Goal: Information Seeking & Learning: Compare options

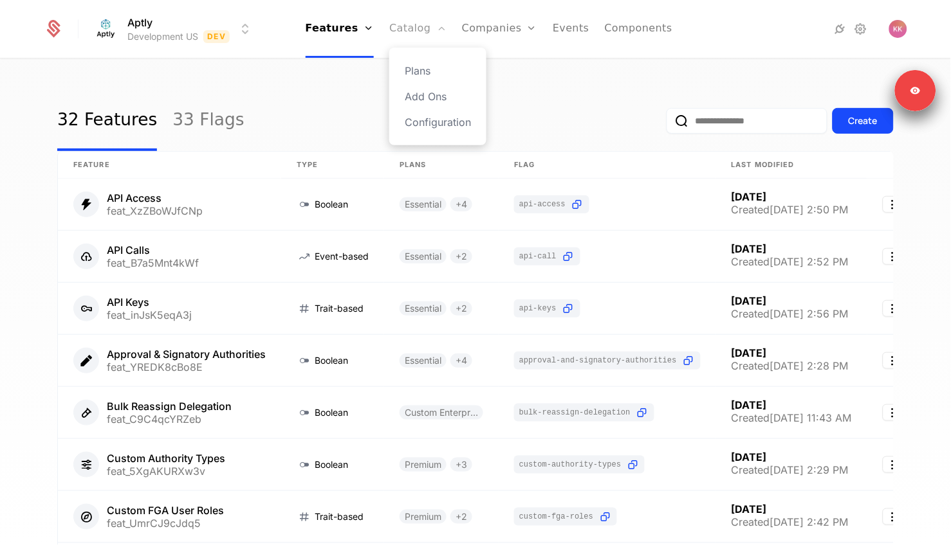
click at [421, 33] on link "Catalog" at bounding box center [417, 29] width 57 height 58
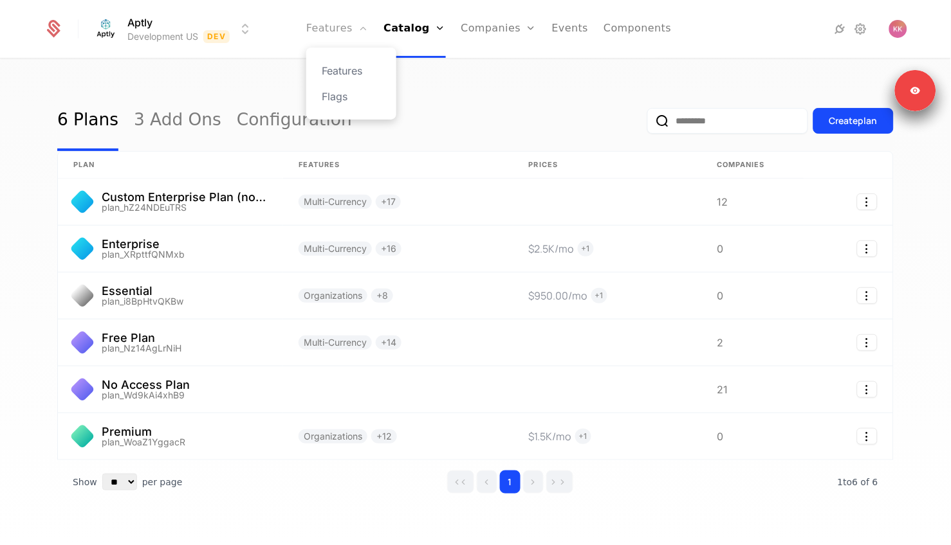
click at [323, 42] on link "Features" at bounding box center [337, 29] width 62 height 58
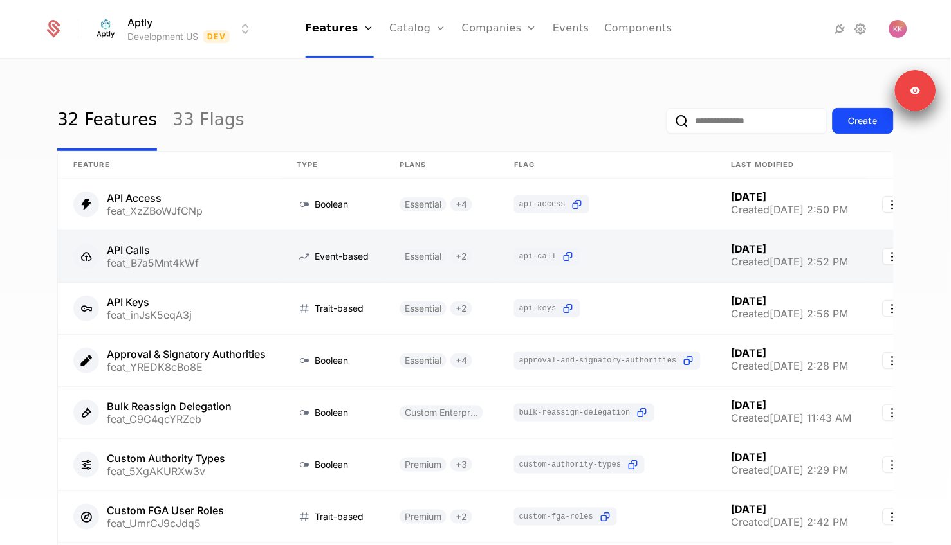
scroll to position [262, 0]
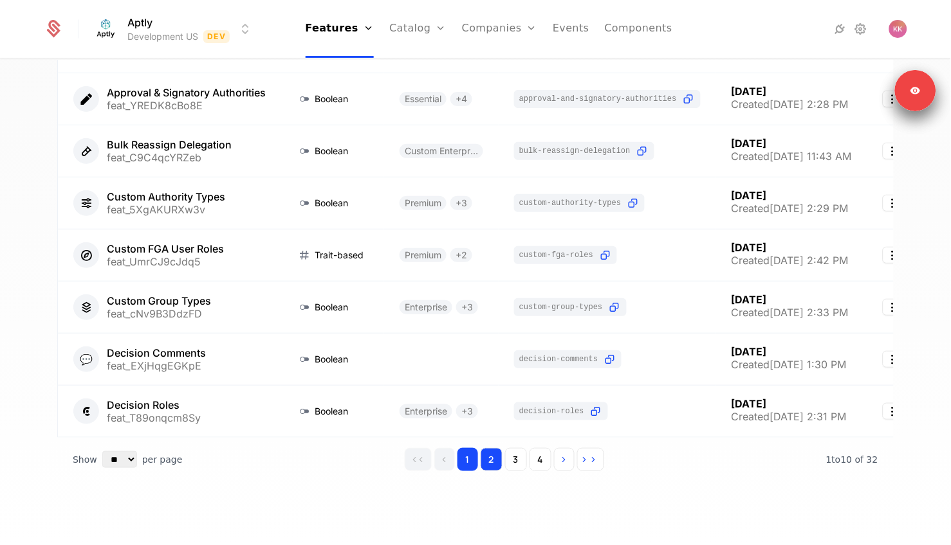
click at [499, 464] on button "2" at bounding box center [492, 459] width 22 height 23
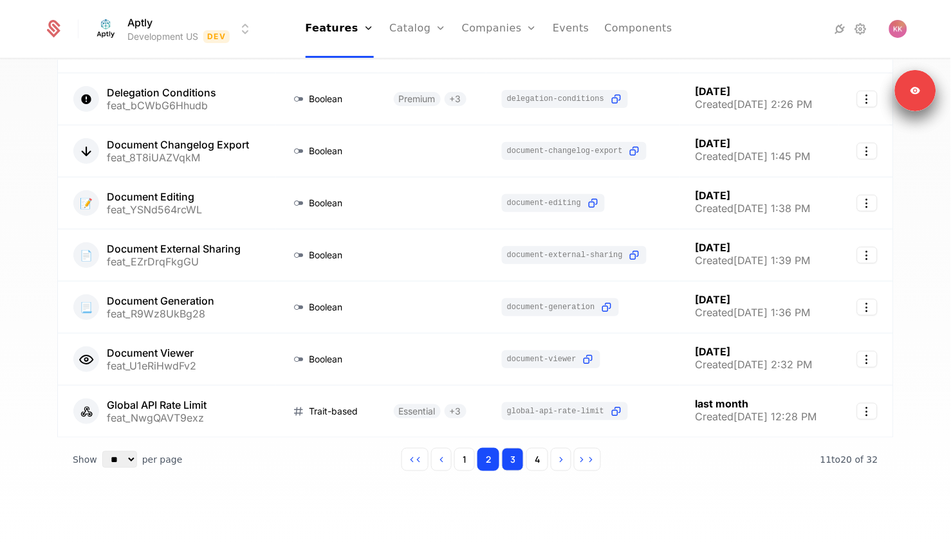
click at [512, 466] on button "3" at bounding box center [513, 459] width 22 height 23
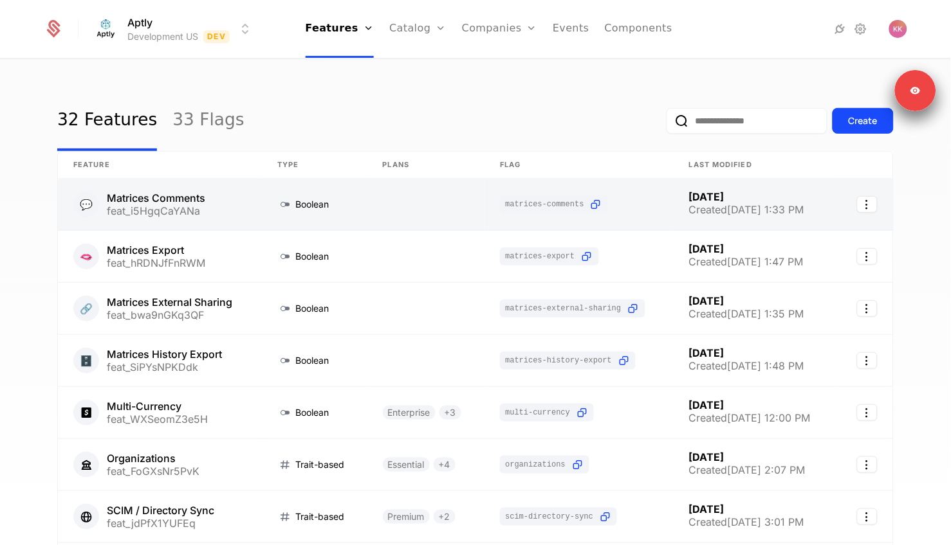
scroll to position [262, 0]
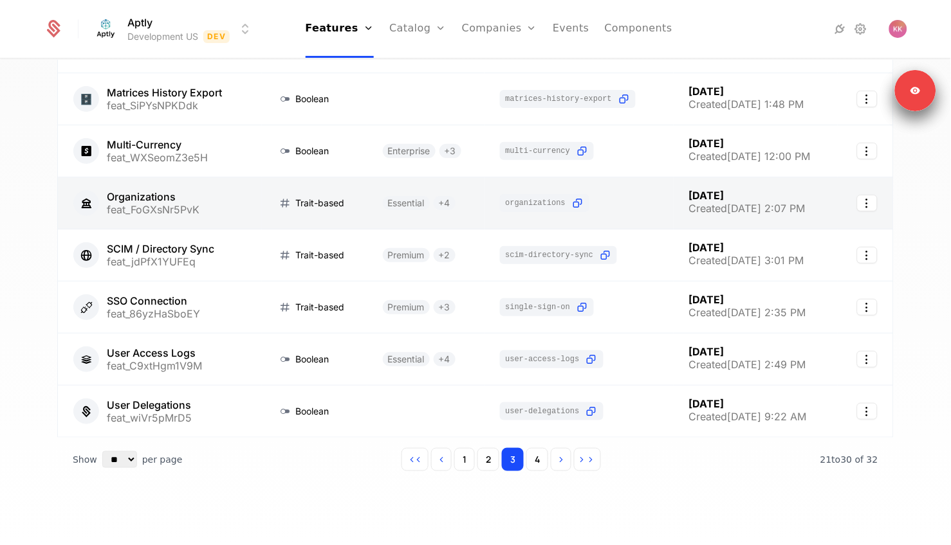
click at [189, 210] on link at bounding box center [160, 203] width 204 height 51
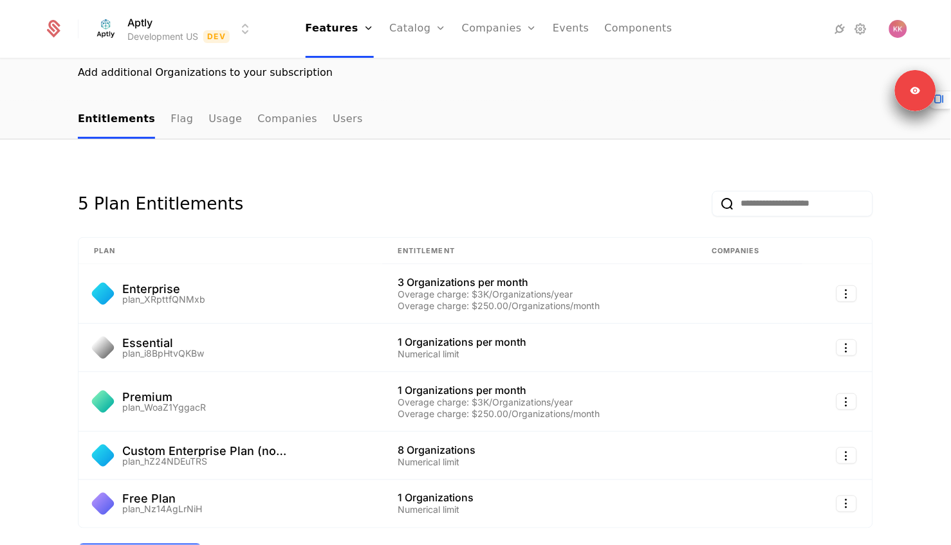
scroll to position [155, 0]
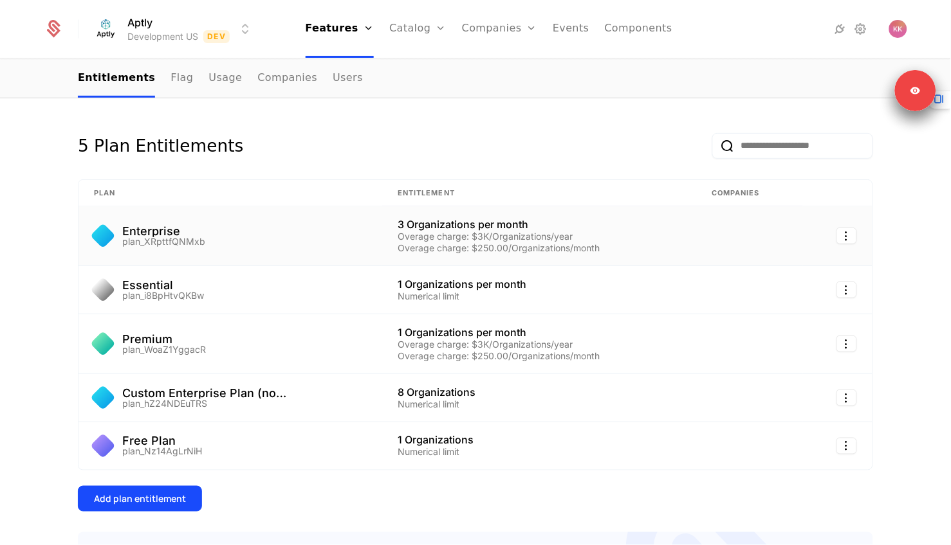
click at [273, 250] on td "Enterprise plan_XRpttfQNMxb" at bounding box center [230, 236] width 304 height 60
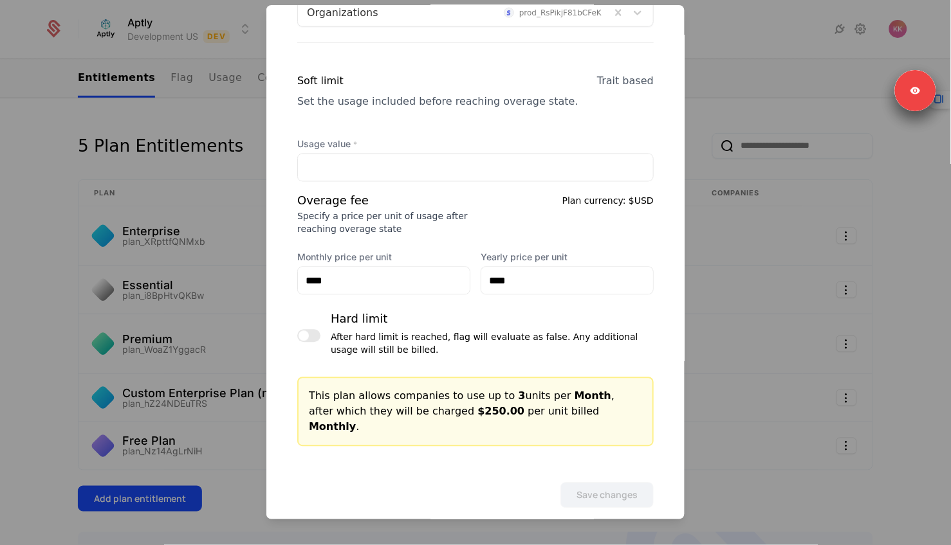
scroll to position [343, 0]
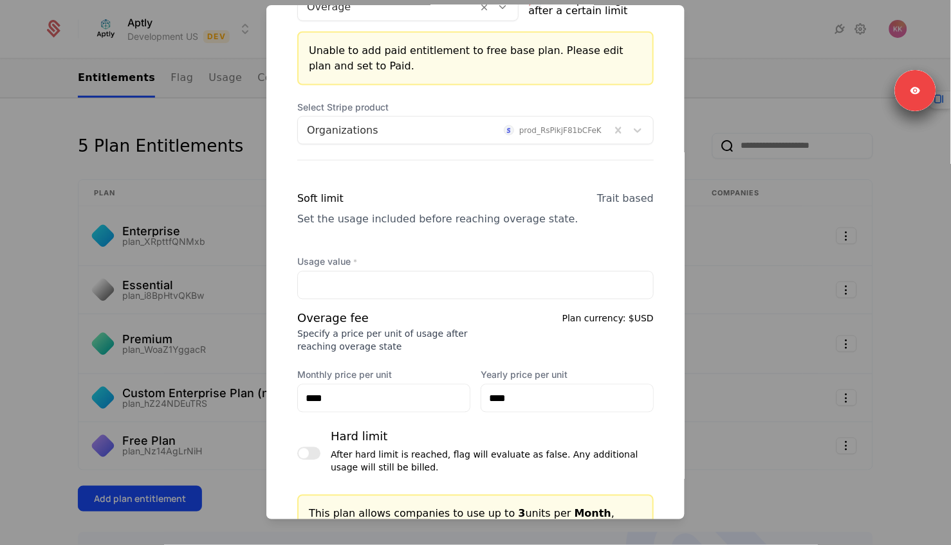
click at [183, 314] on div at bounding box center [475, 272] width 951 height 545
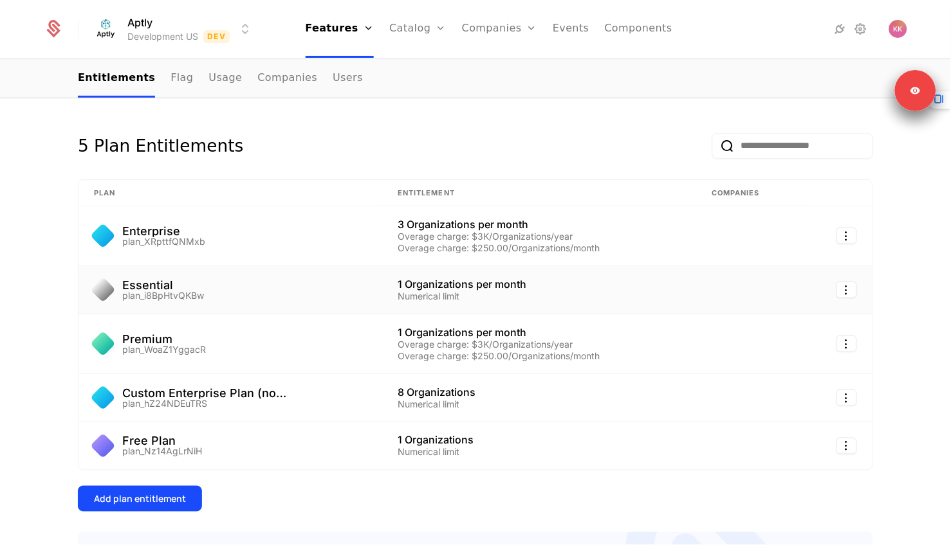
click at [181, 306] on td "Essential plan_i8BpHtvQKBw" at bounding box center [230, 290] width 304 height 48
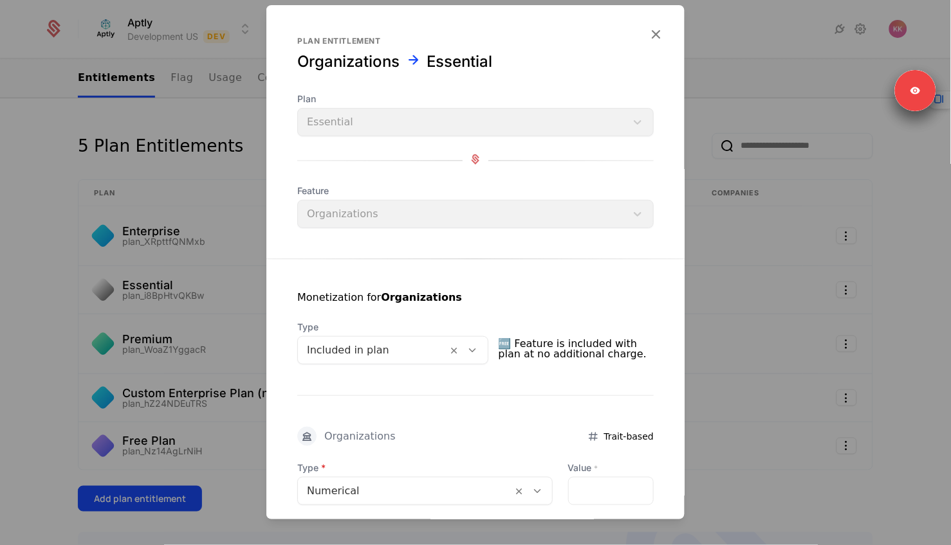
scroll to position [129, 0]
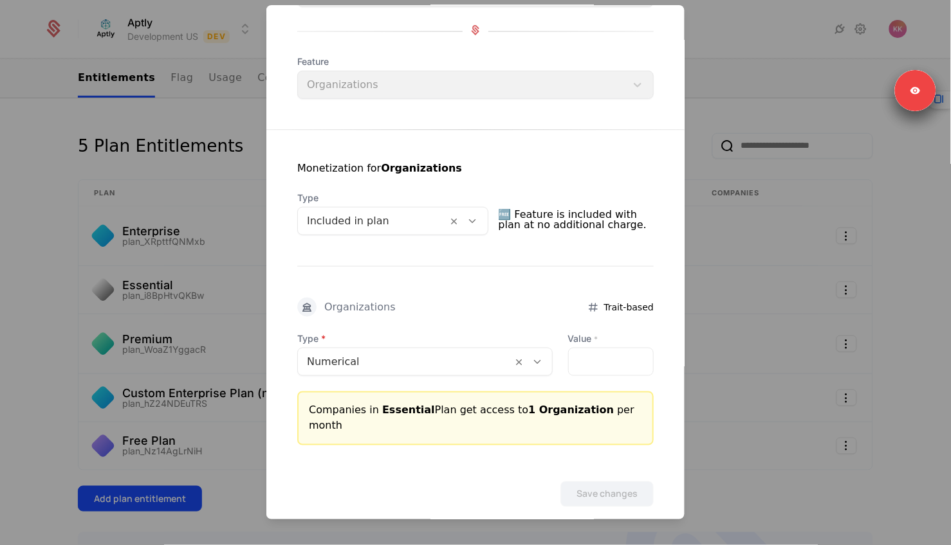
click at [172, 338] on div at bounding box center [475, 272] width 951 height 545
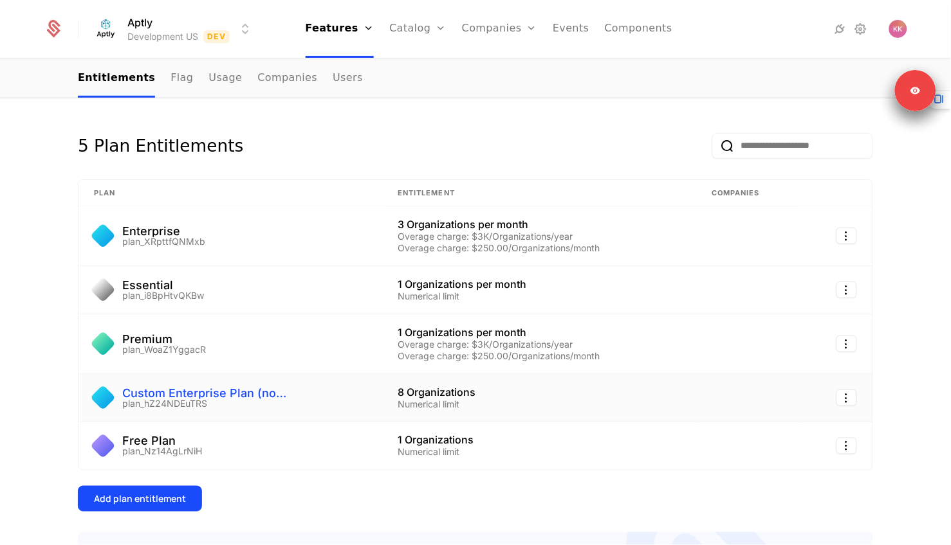
click at [172, 390] on div "Custom Enterprise Plan (no subscription)" at bounding box center [205, 394] width 166 height 12
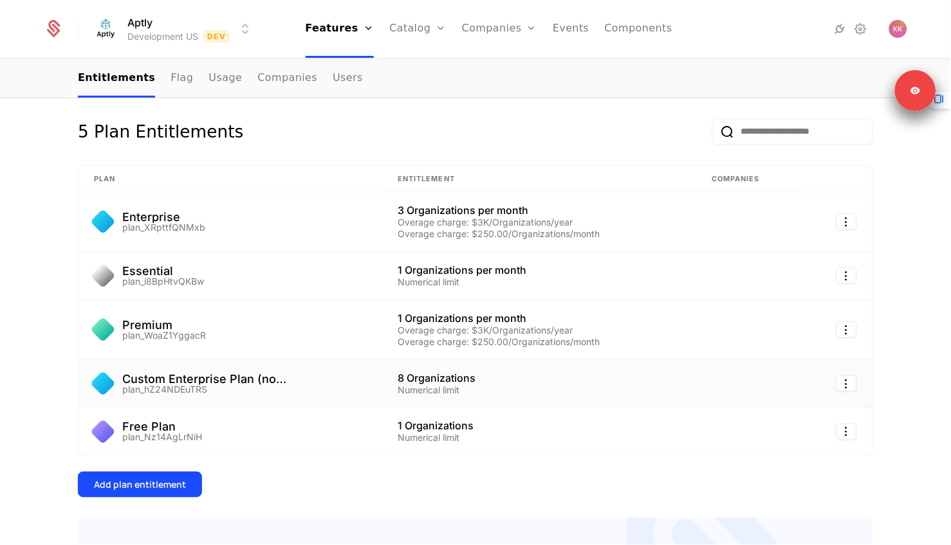
scroll to position [189, 0]
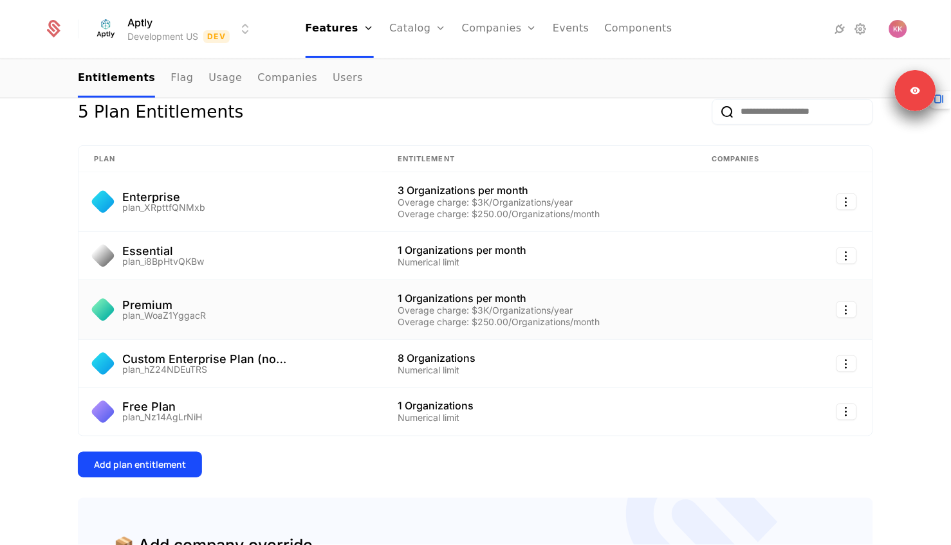
click at [216, 311] on div "Premium plan_WoaZ1YggacR" at bounding box center [230, 310] width 273 height 21
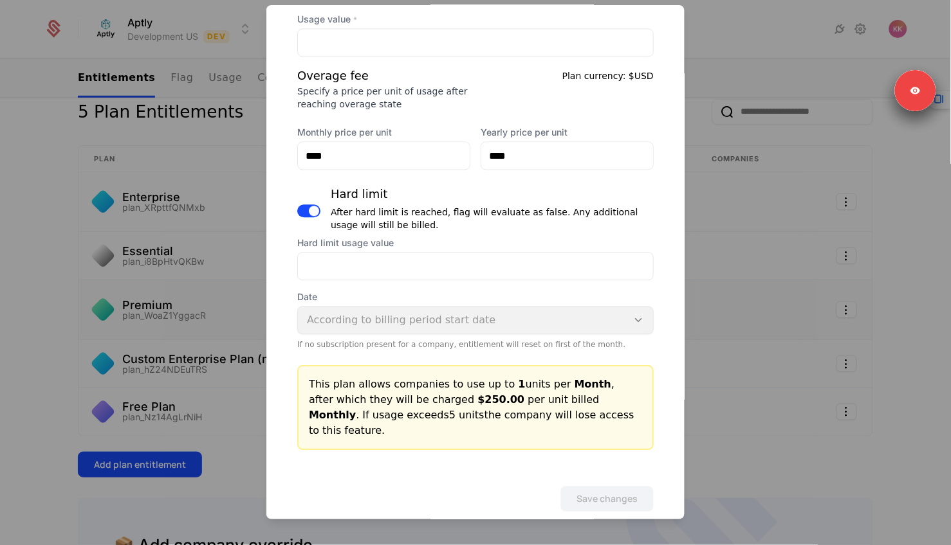
scroll to position [590, 0]
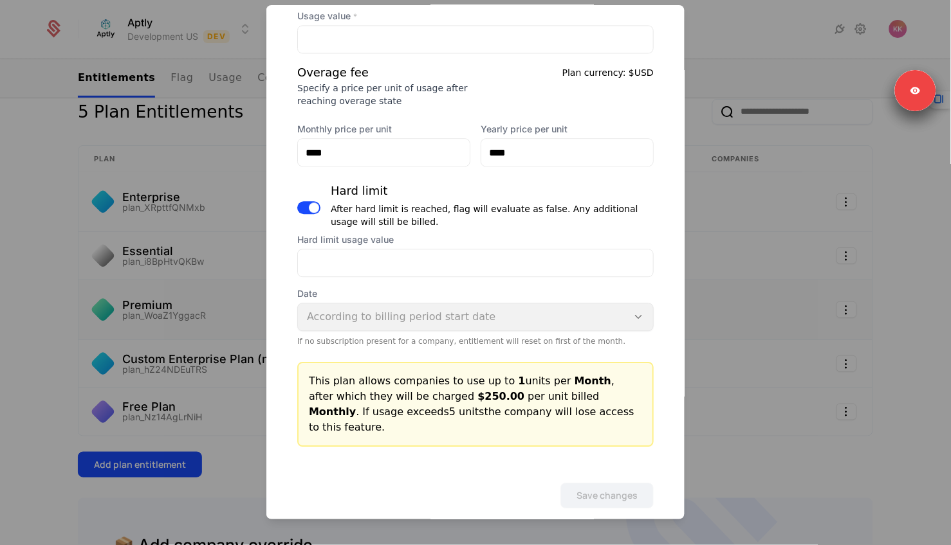
click at [190, 334] on div at bounding box center [475, 272] width 951 height 545
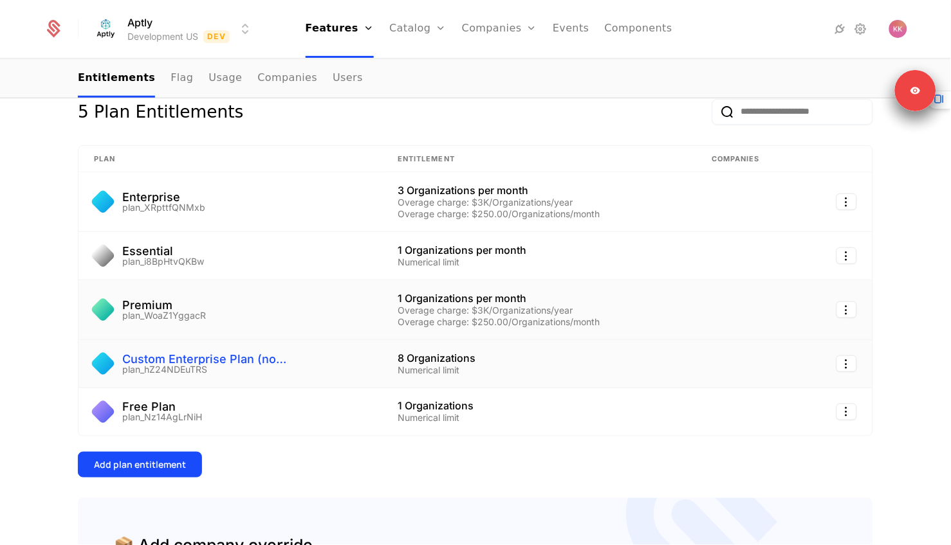
click at [185, 354] on div "Custom Enterprise Plan (no subscription)" at bounding box center [205, 360] width 166 height 12
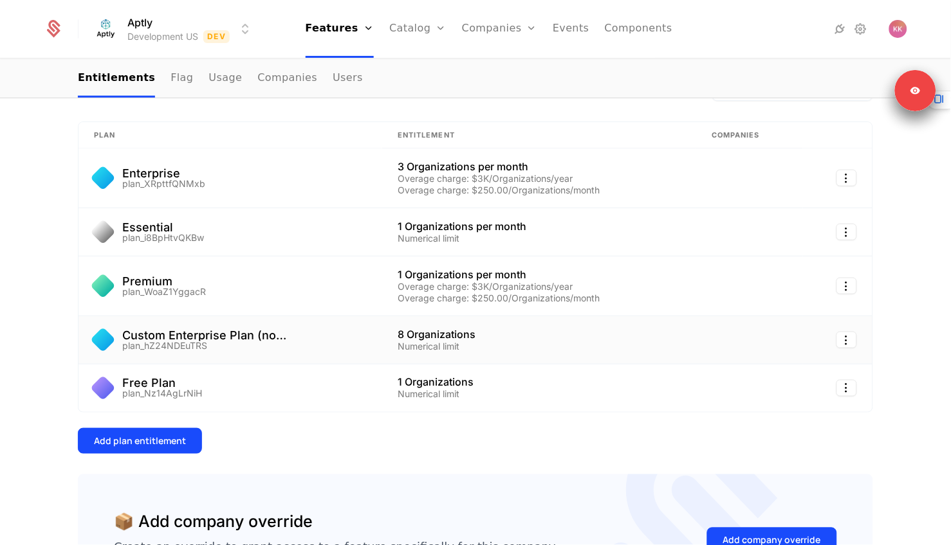
scroll to position [264, 0]
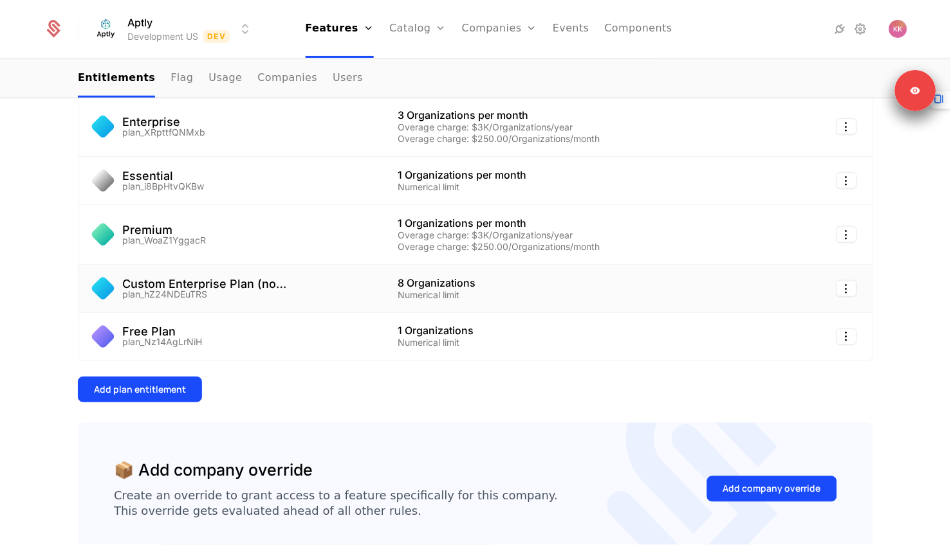
click at [270, 304] on td "Custom Enterprise Plan (no subscription) plan_hZ24NDEuTRS" at bounding box center [230, 289] width 304 height 48
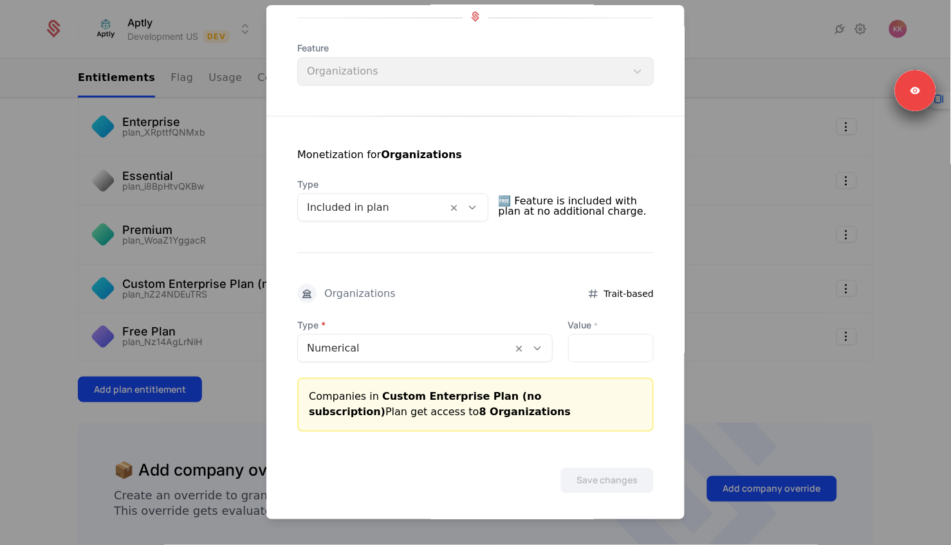
scroll to position [145, 0]
click at [256, 335] on div at bounding box center [475, 272] width 951 height 545
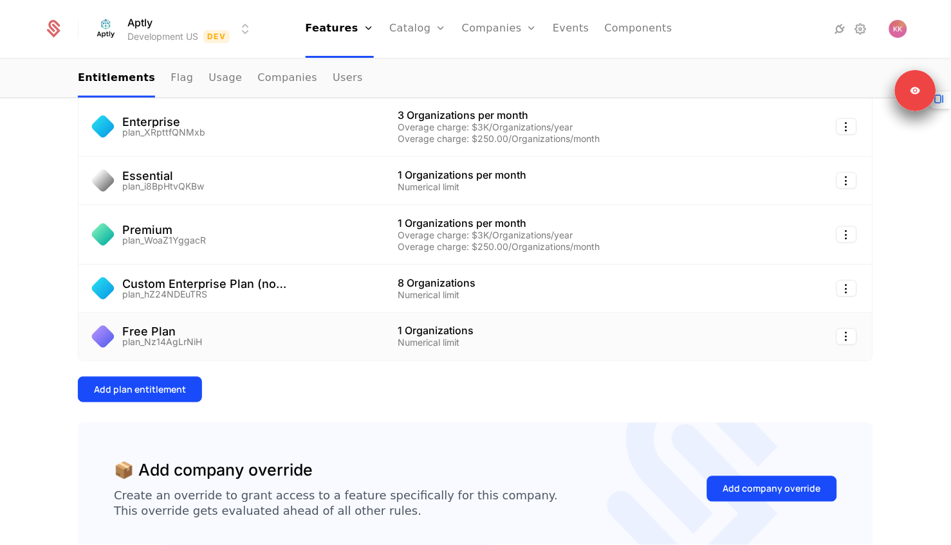
click at [248, 356] on td "Free Plan plan_Nz14AgLrNiH" at bounding box center [230, 337] width 304 height 48
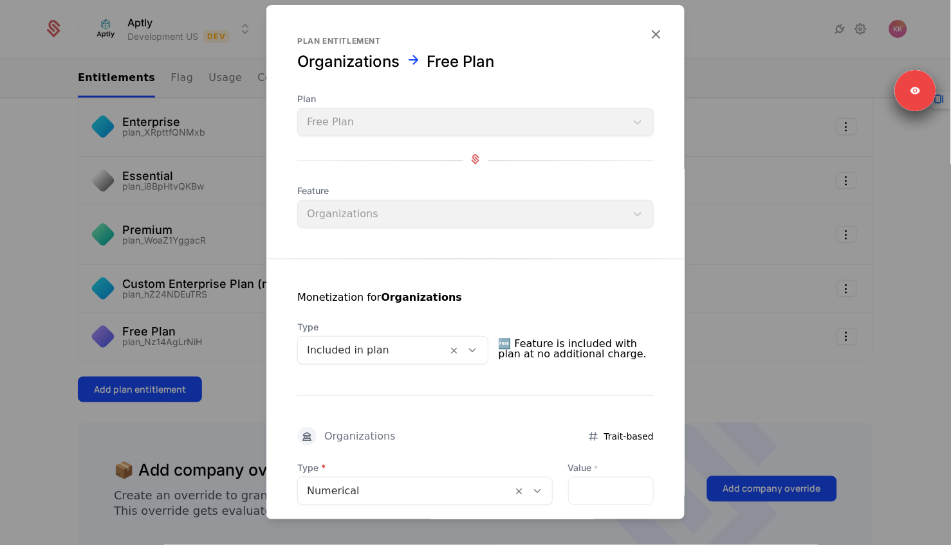
scroll to position [129, 0]
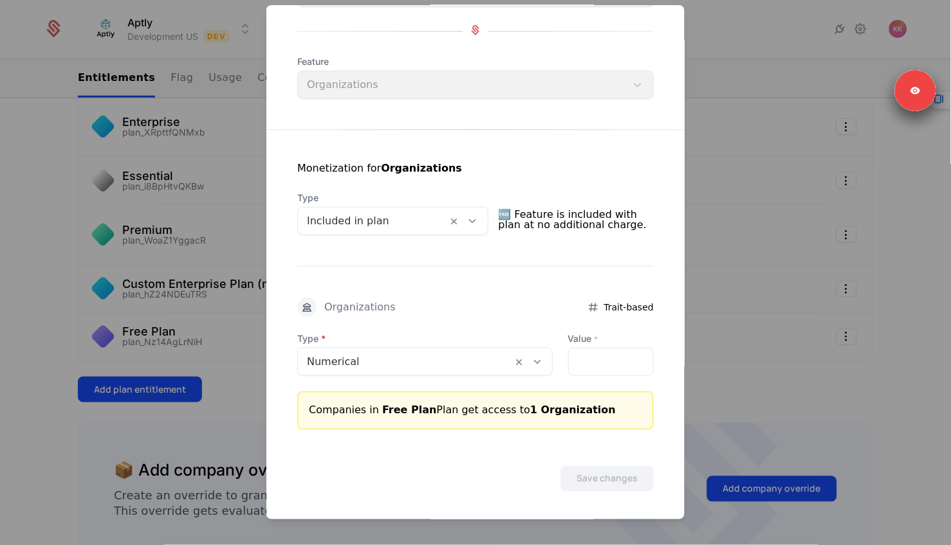
click at [325, 219] on div at bounding box center [373, 221] width 132 height 18
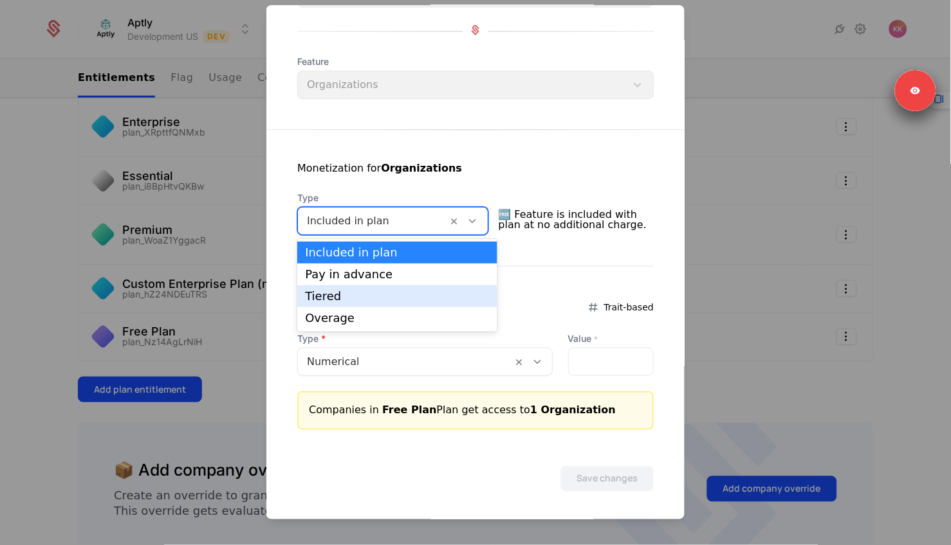
click at [333, 298] on div "Tiered" at bounding box center [397, 297] width 185 height 12
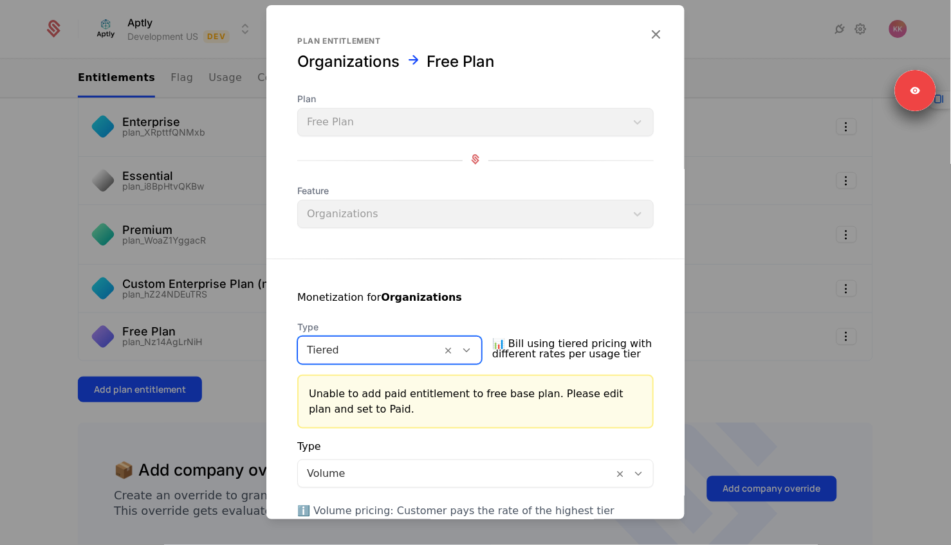
scroll to position [354, 0]
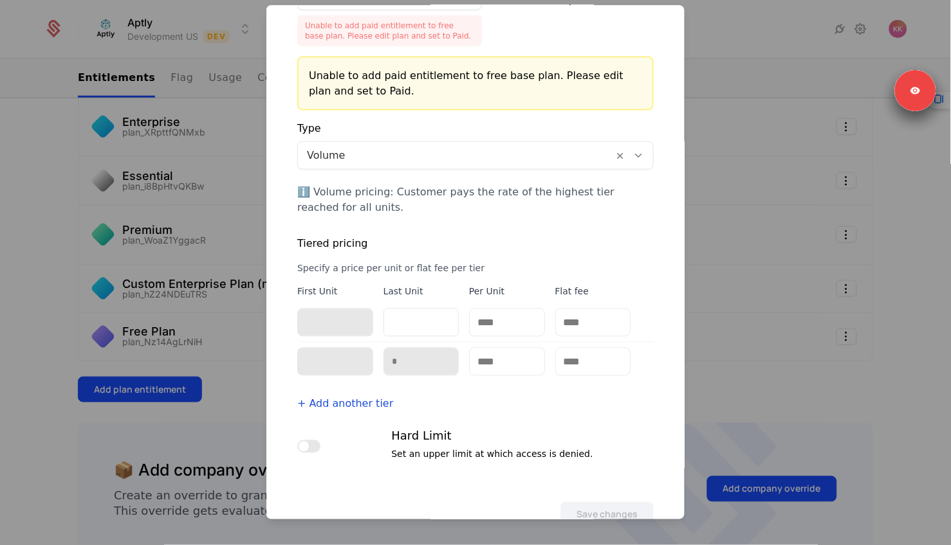
click at [240, 410] on div at bounding box center [475, 272] width 951 height 545
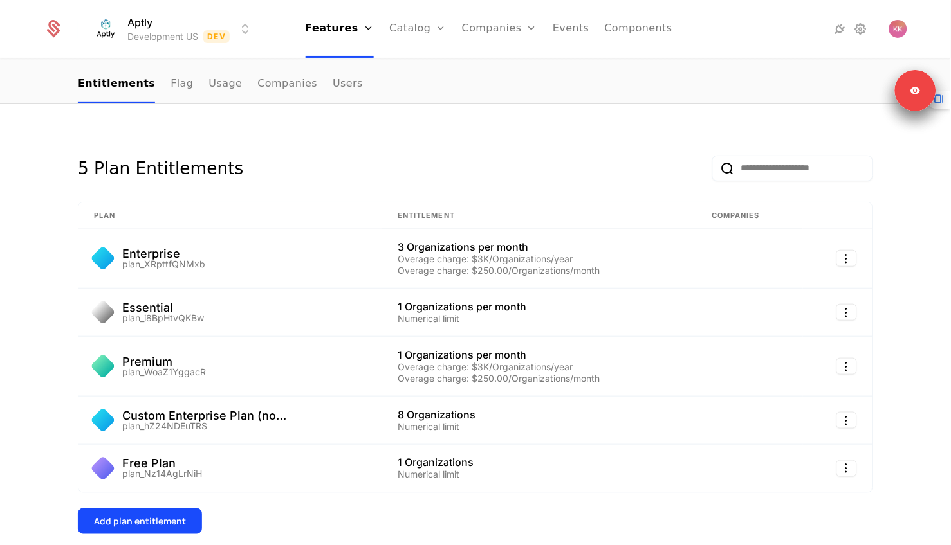
scroll to position [132, 0]
click at [232, 370] on div "Premium plan_WoaZ1YggacR" at bounding box center [230, 367] width 273 height 21
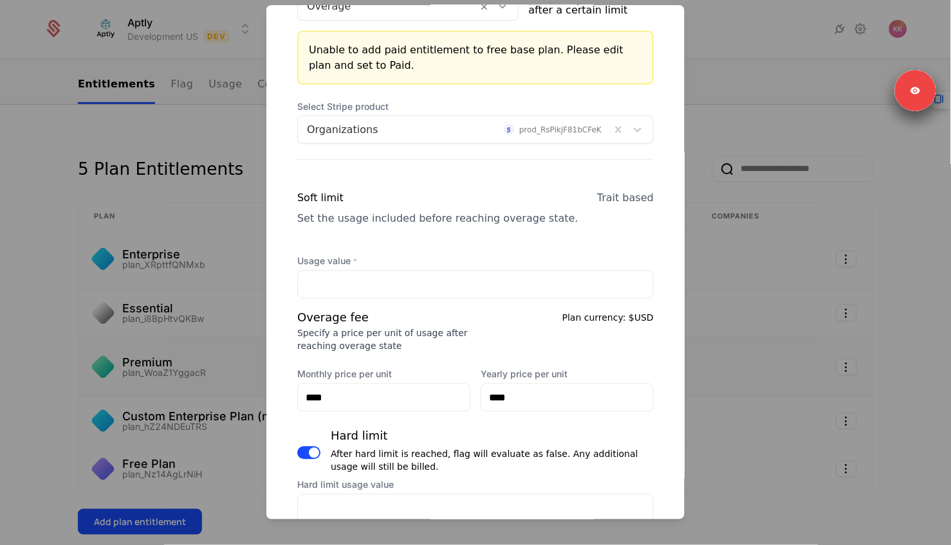
scroll to position [394, 0]
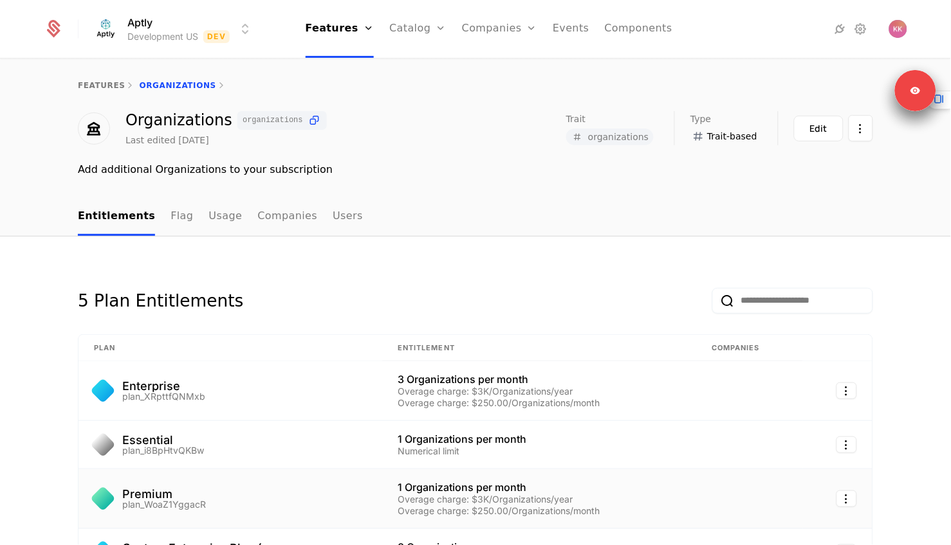
click at [247, 495] on div "Premium plan_WoaZ1YggacR" at bounding box center [230, 499] width 273 height 21
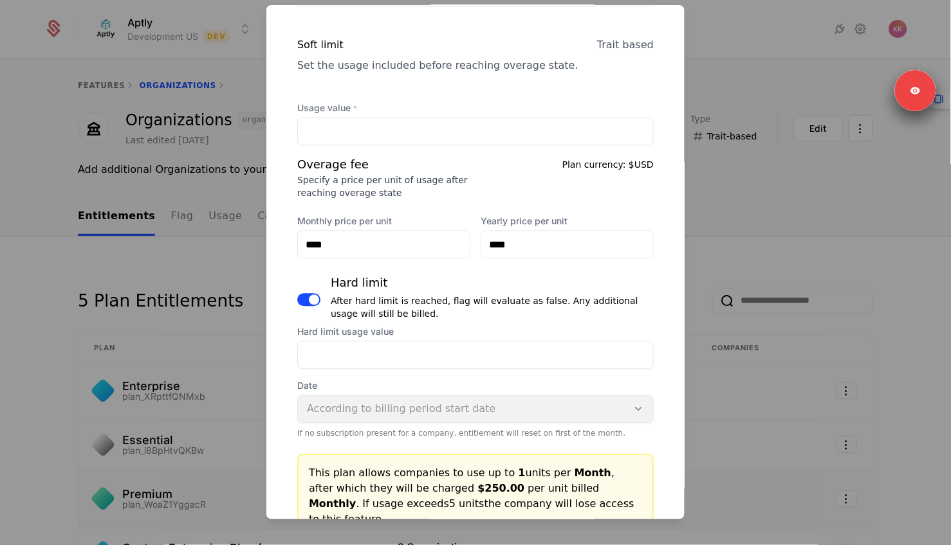
scroll to position [590, 0]
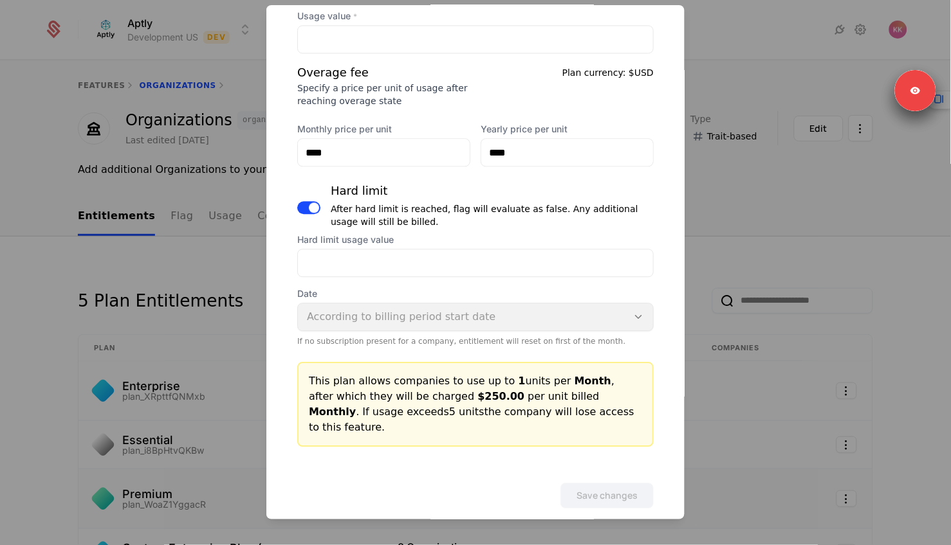
click at [152, 128] on div at bounding box center [475, 272] width 951 height 545
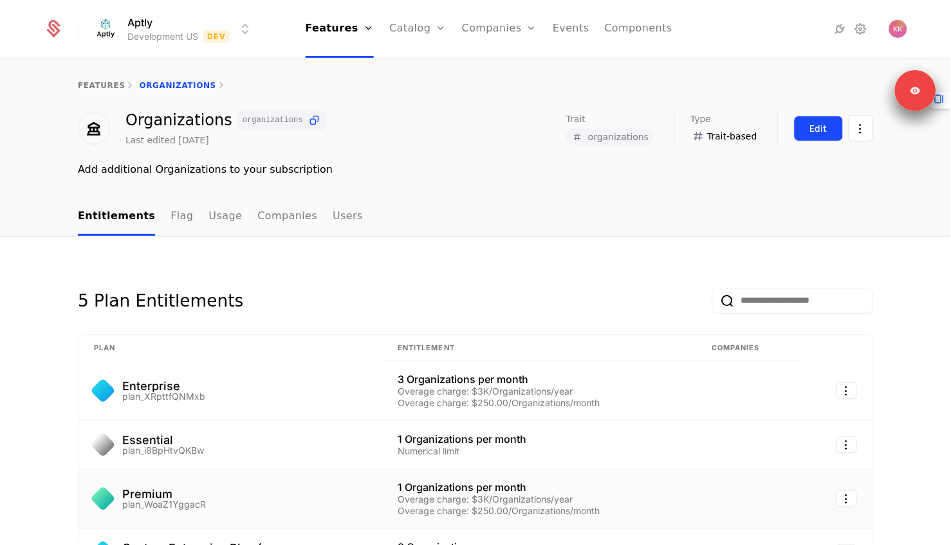
click at [810, 134] on div "Edit" at bounding box center [818, 128] width 17 height 13
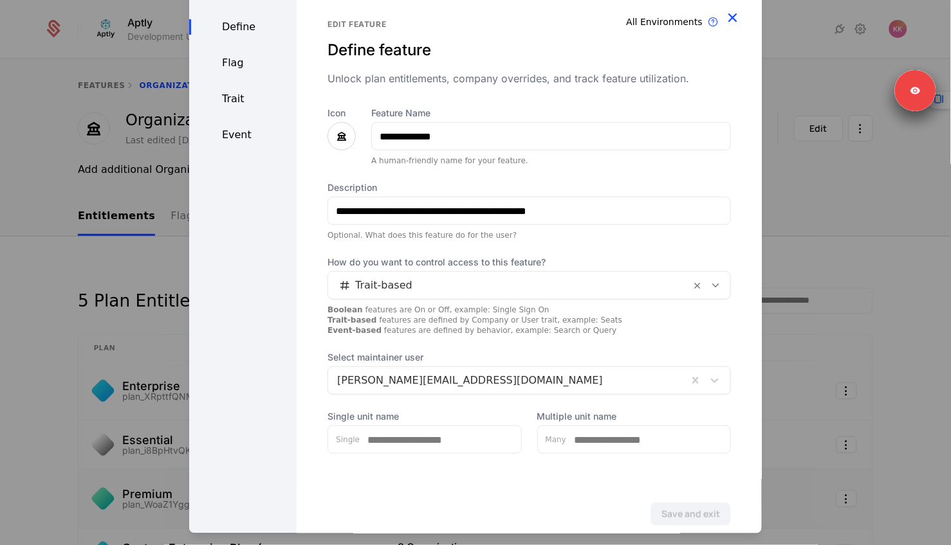
click at [733, 19] on icon "button" at bounding box center [732, 17] width 17 height 17
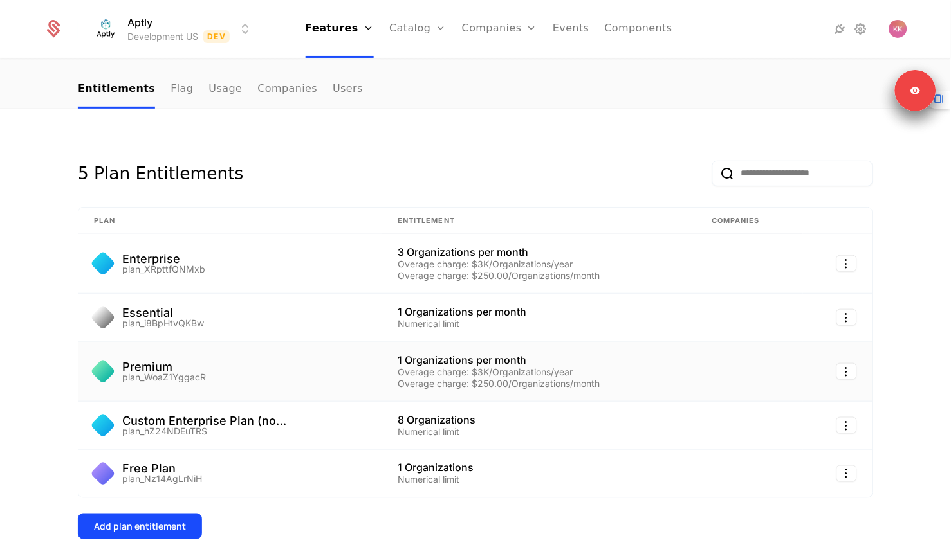
scroll to position [169, 0]
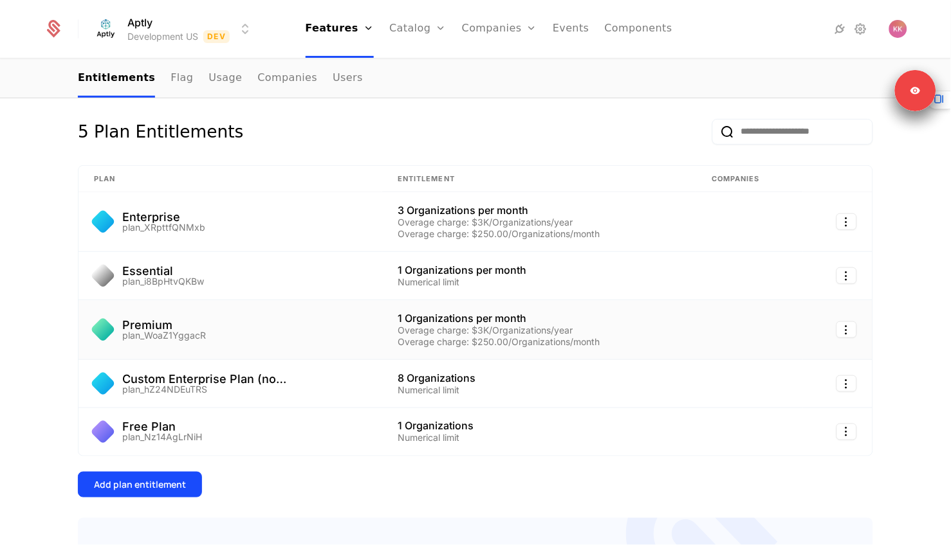
click at [227, 341] on td "Premium plan_WoaZ1YggacR" at bounding box center [230, 330] width 304 height 60
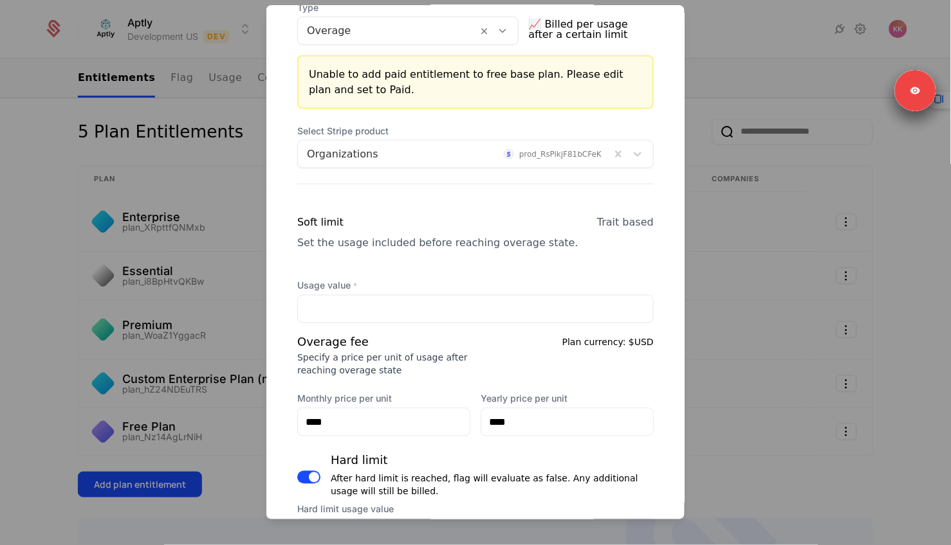
scroll to position [446, 0]
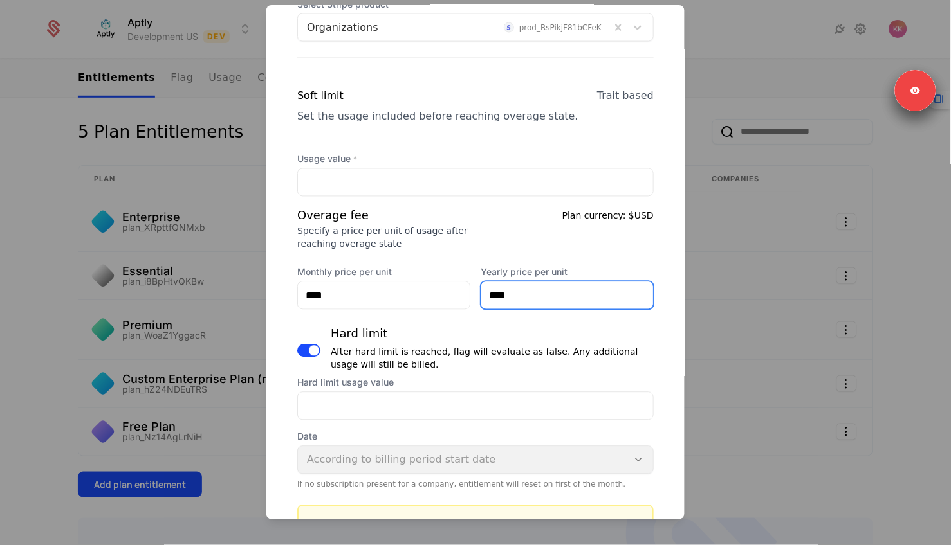
click at [511, 298] on input "****" at bounding box center [567, 295] width 172 height 27
type input "******"
click at [482, 312] on div "Usage value * * Overage fee Specify a price per unit of usage after reaching ov…" at bounding box center [475, 321] width 356 height 337
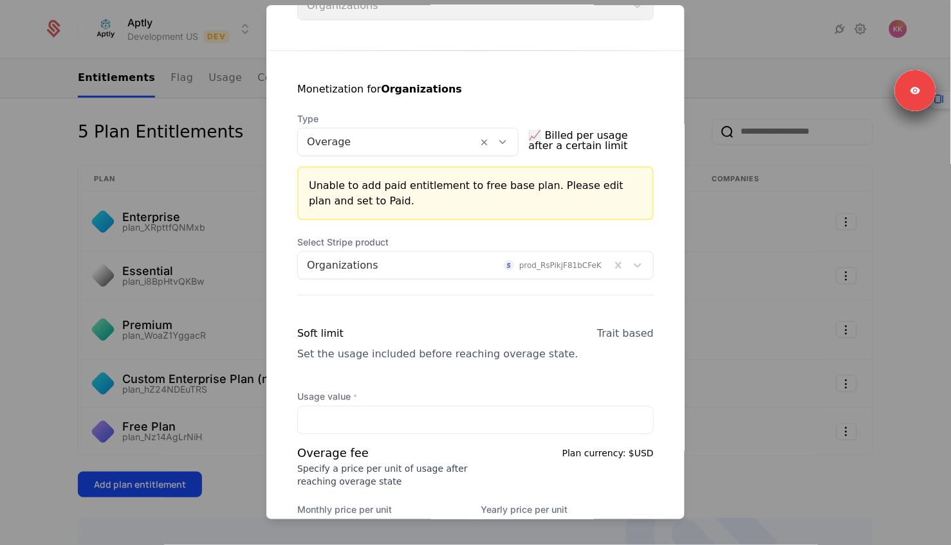
scroll to position [149, 0]
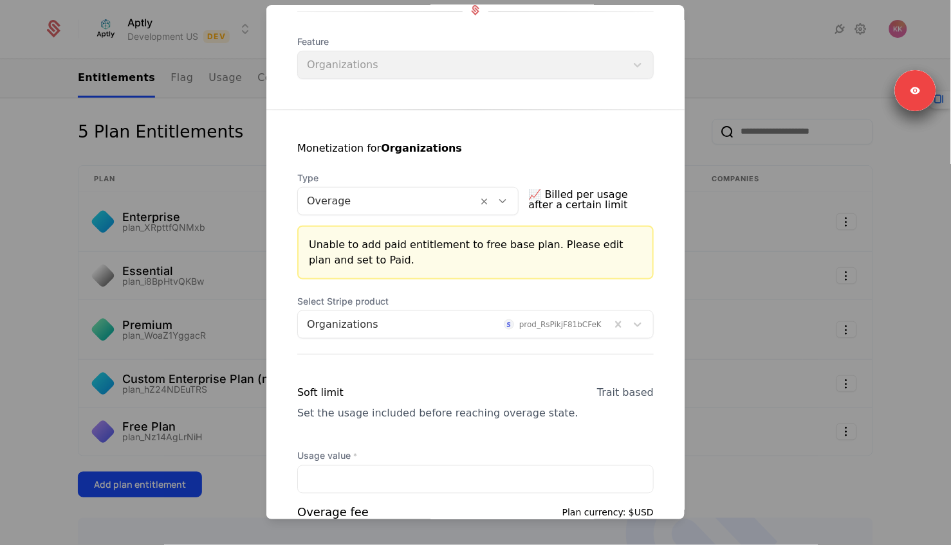
click at [198, 184] on div at bounding box center [475, 272] width 951 height 545
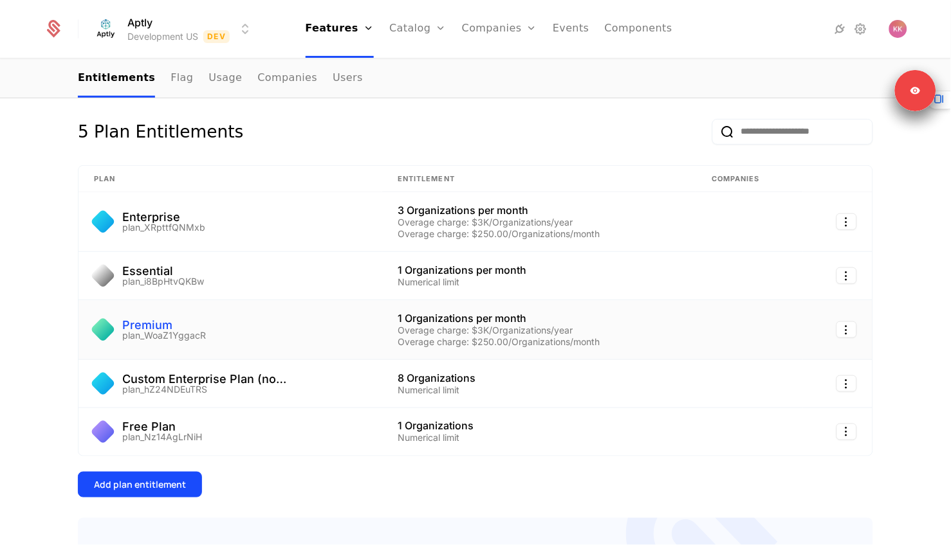
click at [142, 324] on div "Premium" at bounding box center [164, 326] width 84 height 12
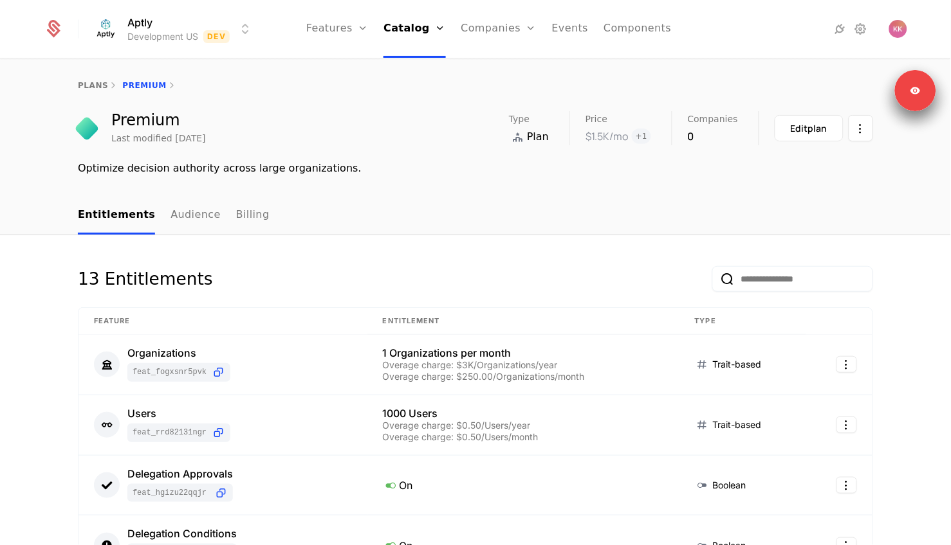
scroll to position [136, 0]
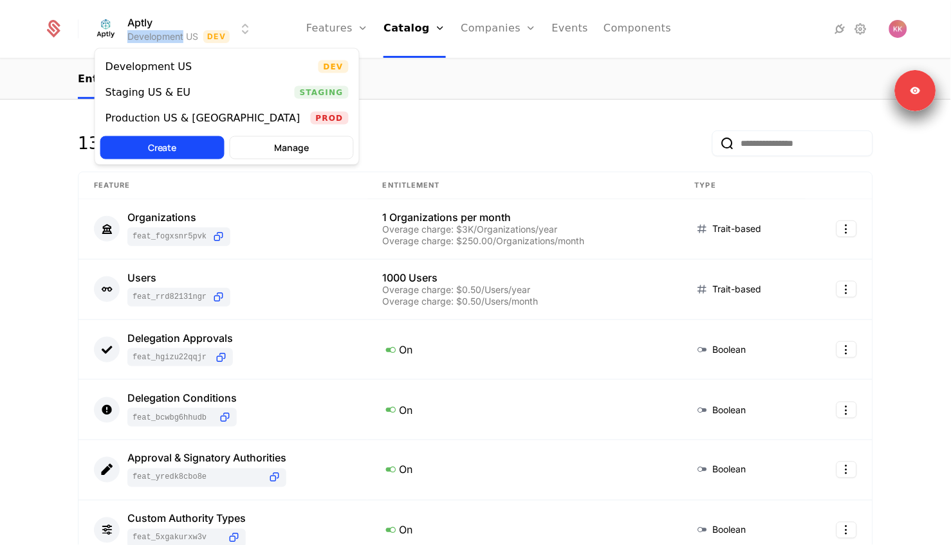
click at [153, 21] on html "Aptly Development US Dev Features Features Flags Catalog Plans Add Ons Configur…" at bounding box center [475, 272] width 951 height 545
click at [171, 118] on div "Production US & EU" at bounding box center [202, 118] width 195 height 10
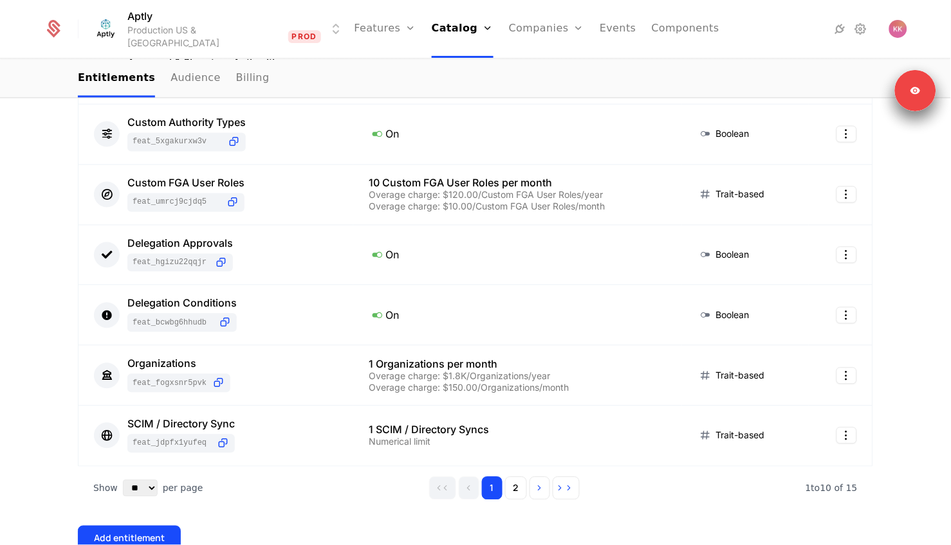
scroll to position [550, 0]
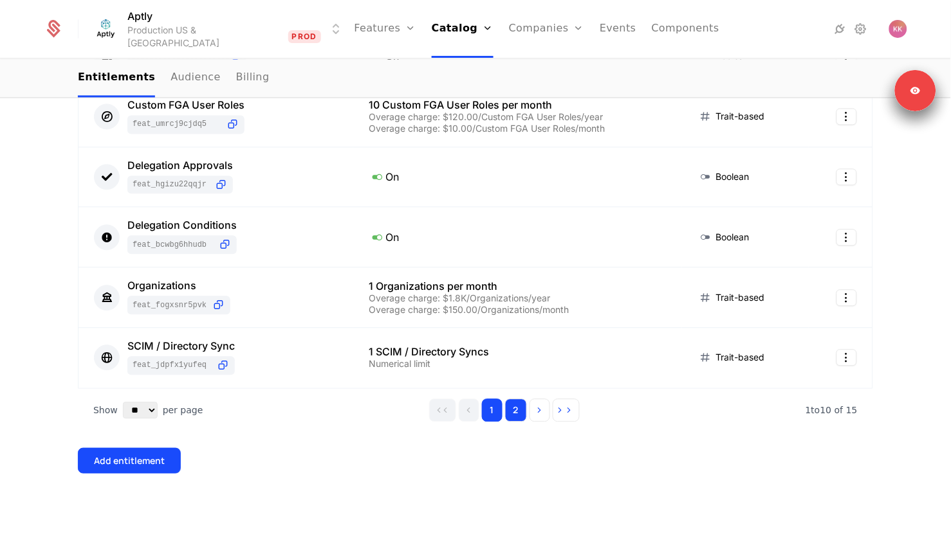
click at [507, 406] on button "2" at bounding box center [516, 410] width 22 height 23
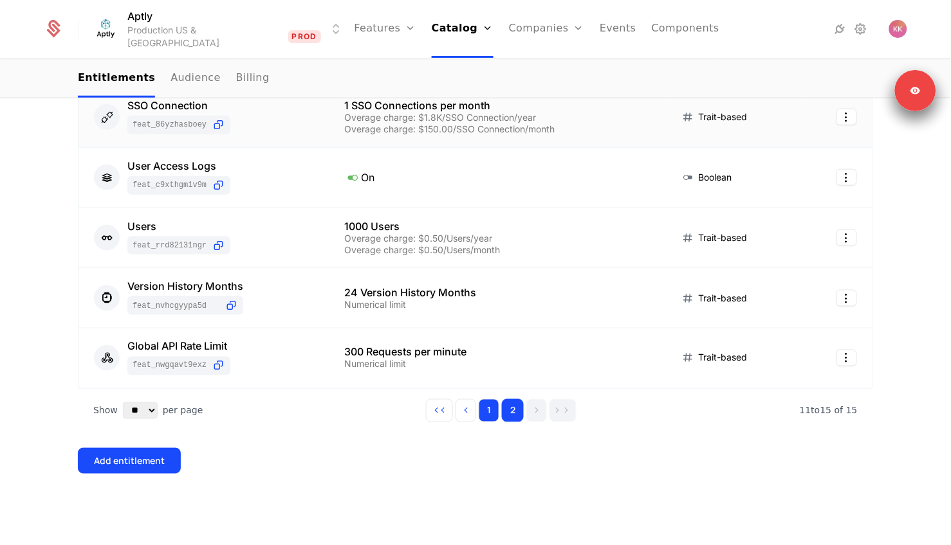
click at [495, 414] on button "1" at bounding box center [489, 410] width 21 height 23
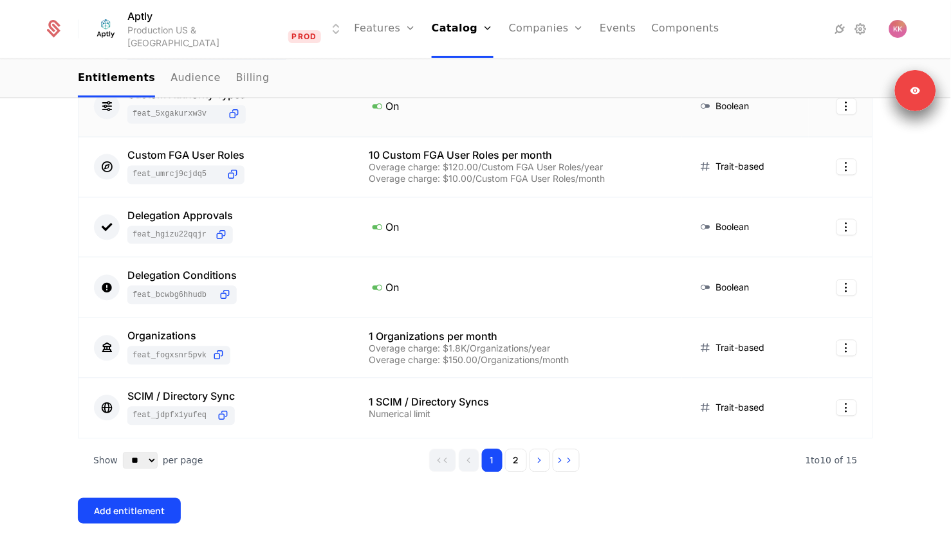
scroll to position [550, 0]
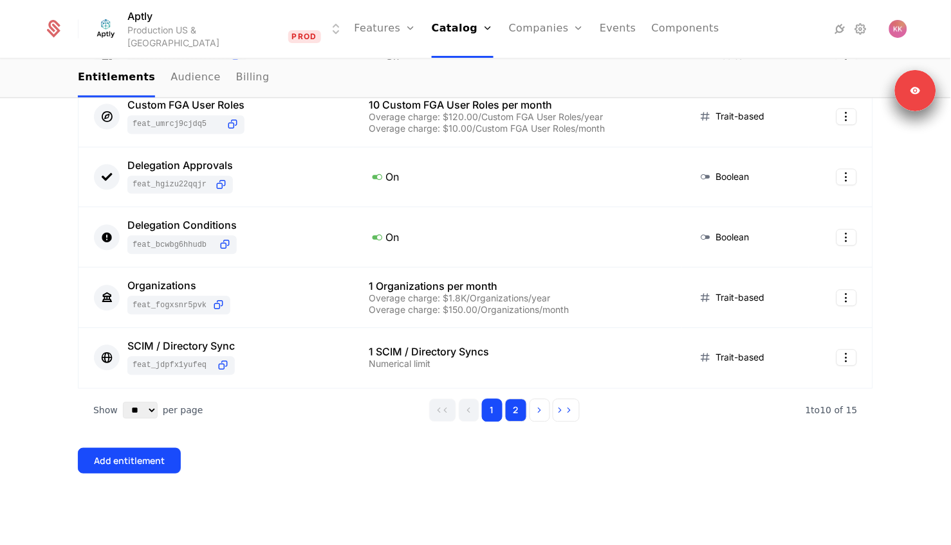
click at [520, 417] on button "2" at bounding box center [516, 410] width 22 height 23
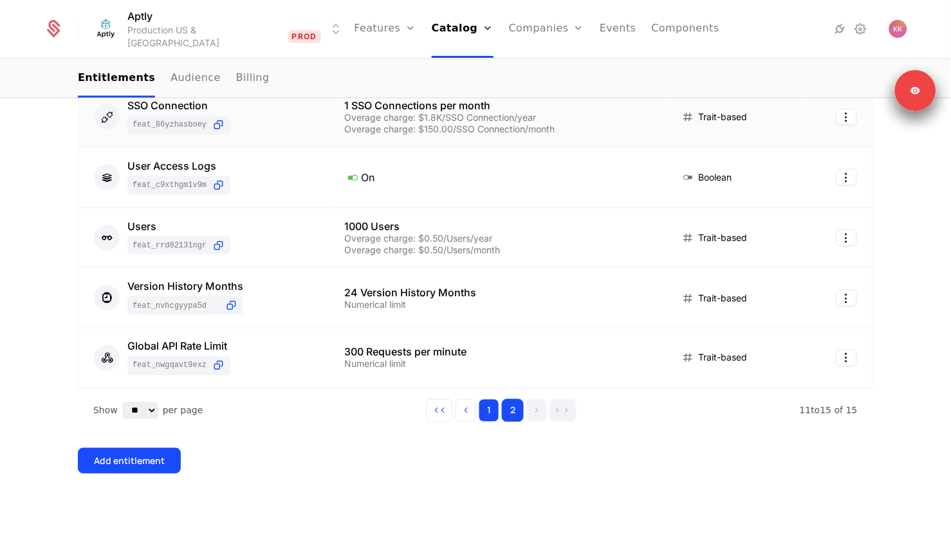
click at [487, 410] on button "1" at bounding box center [489, 410] width 21 height 23
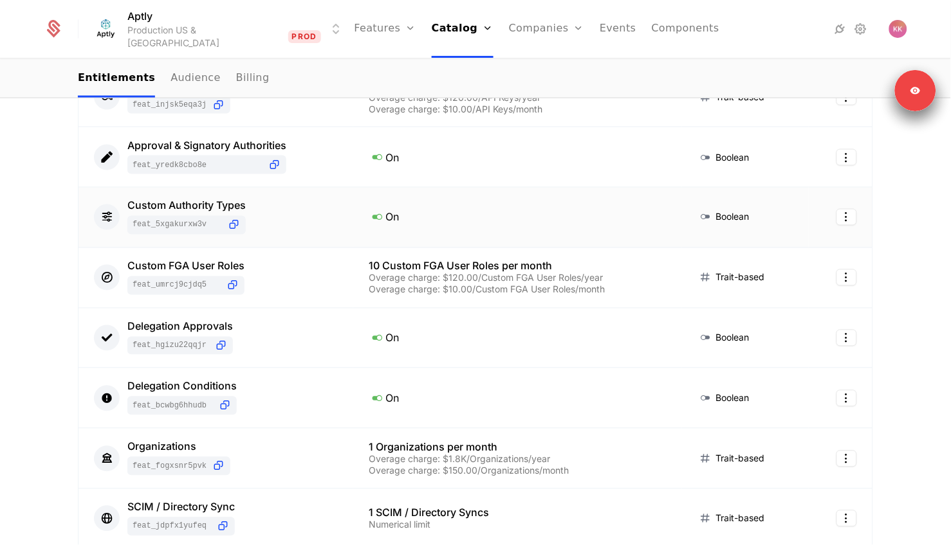
scroll to position [550, 0]
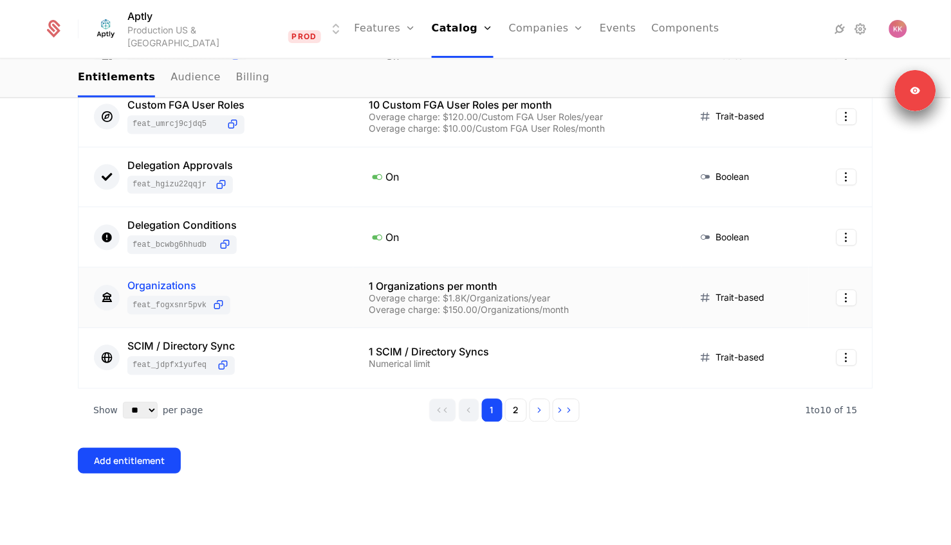
click at [180, 285] on div "Organizations" at bounding box center [178, 286] width 103 height 10
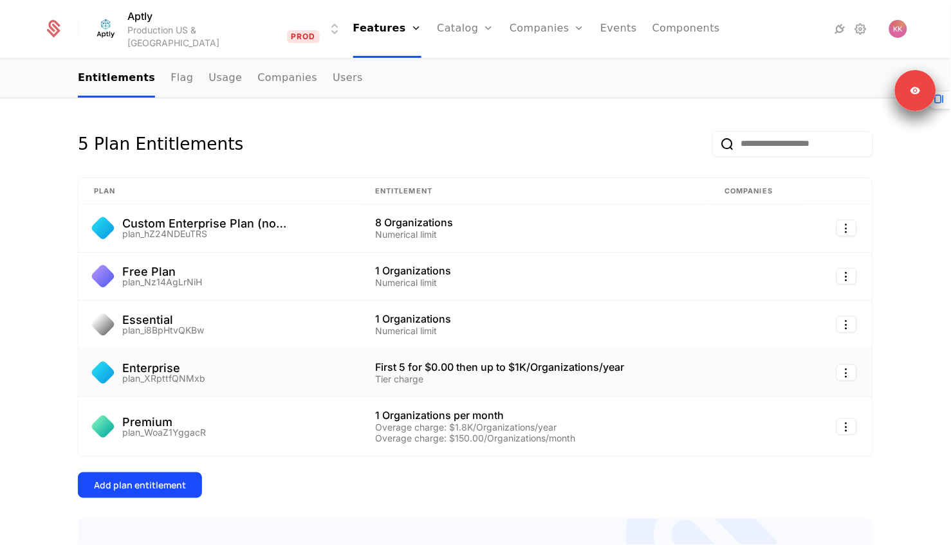
scroll to position [185, 0]
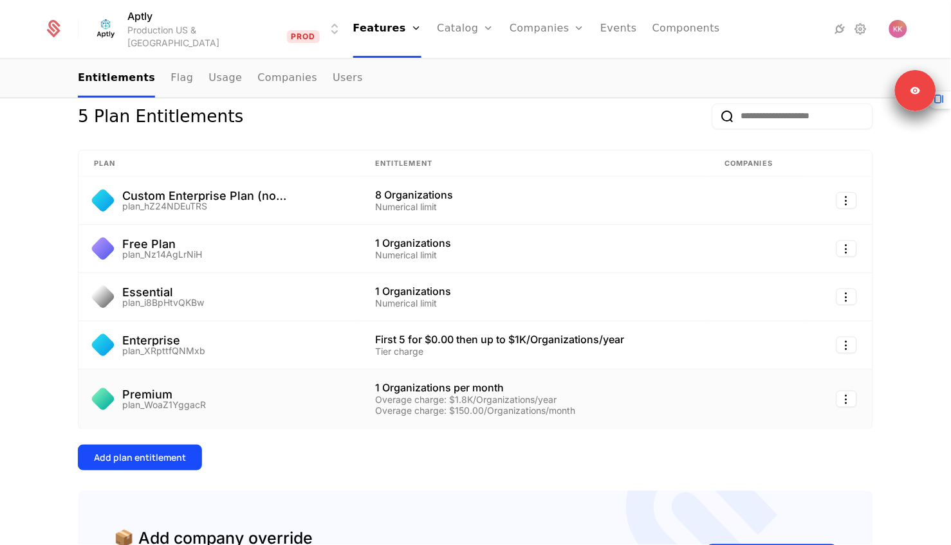
click at [361, 399] on td "1 Organizations per month Overage charge: $1.8K/Organizations/year Overage char…" at bounding box center [534, 399] width 349 height 59
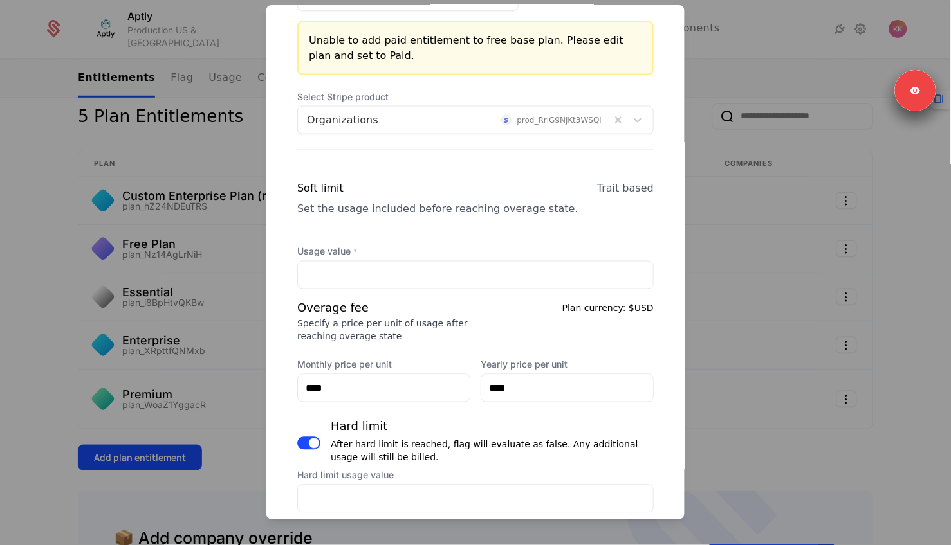
scroll to position [421, 0]
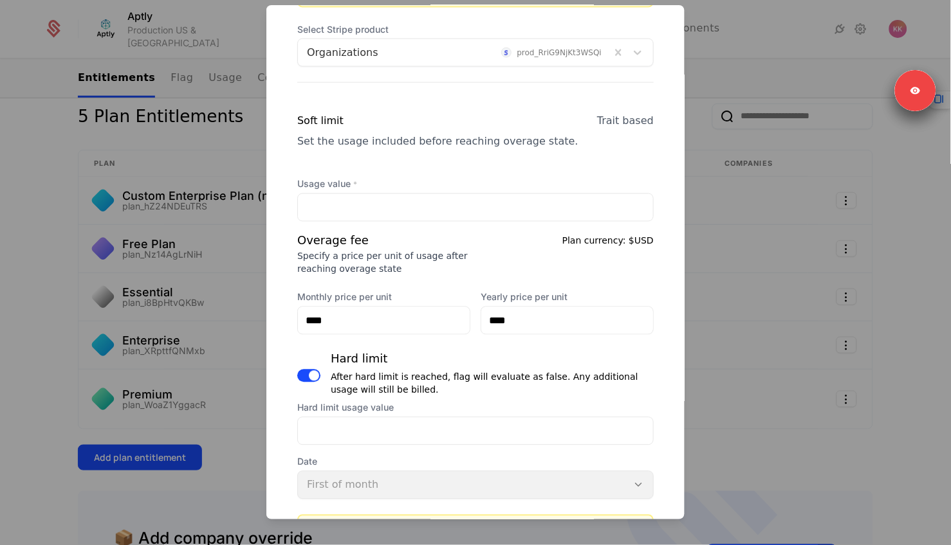
click at [210, 147] on div at bounding box center [475, 272] width 951 height 545
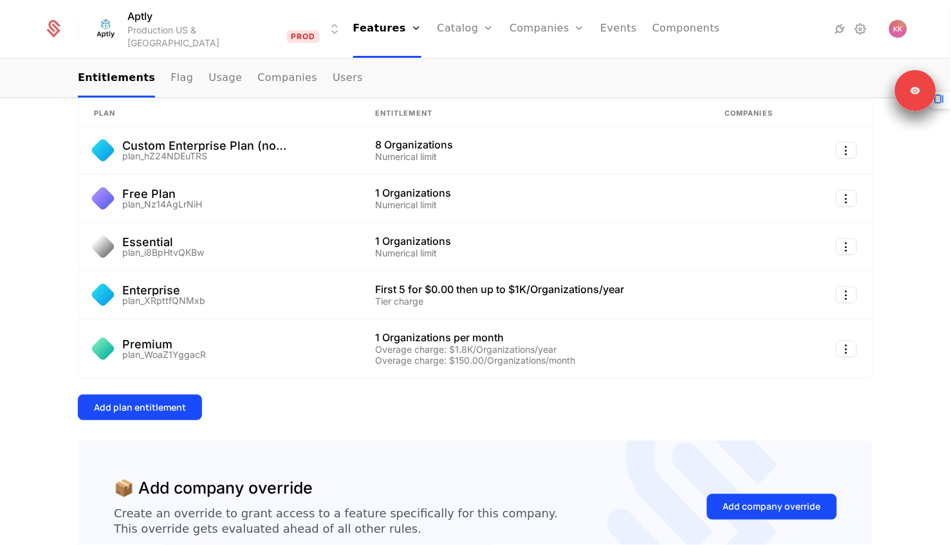
scroll to position [277, 0]
